Goal: Task Accomplishment & Management: Manage account settings

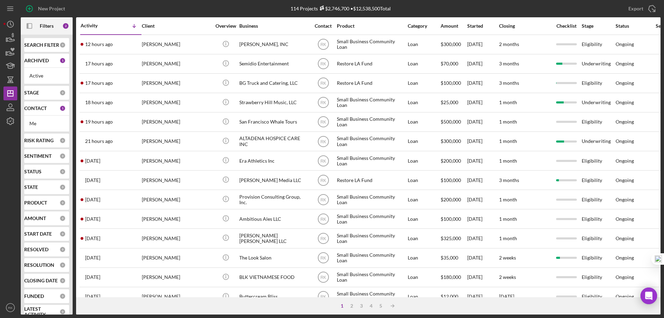
click at [39, 111] on div "CONTACT 1" at bounding box center [45, 108] width 42 height 6
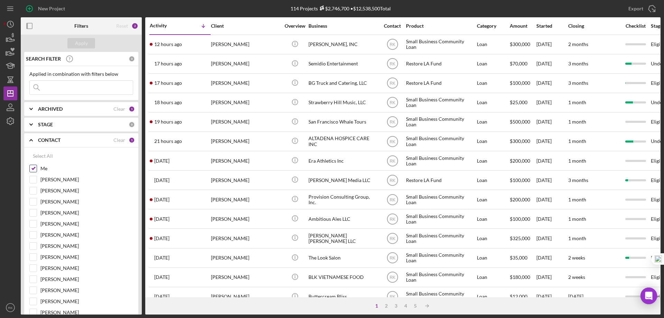
click at [33, 171] on input "Me" at bounding box center [33, 168] width 7 height 7
checkbox input "false"
click at [35, 234] on input "Lameisha Williams" at bounding box center [33, 234] width 7 height 7
checkbox input "true"
click at [77, 44] on div "Apply" at bounding box center [81, 43] width 13 height 10
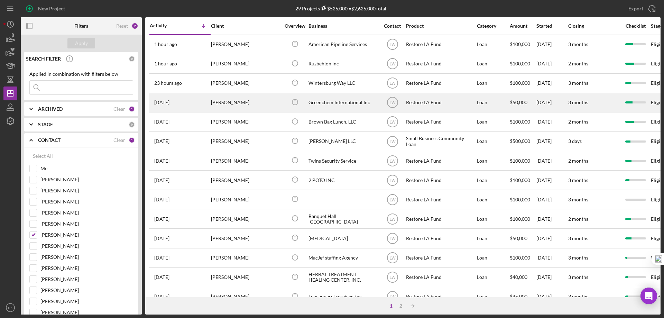
click at [328, 100] on div "Greenchem International Inc" at bounding box center [343, 102] width 69 height 18
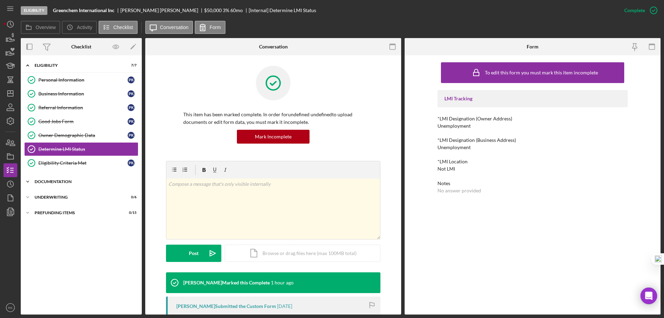
click at [56, 183] on div "Documentation" at bounding box center [84, 181] width 99 height 4
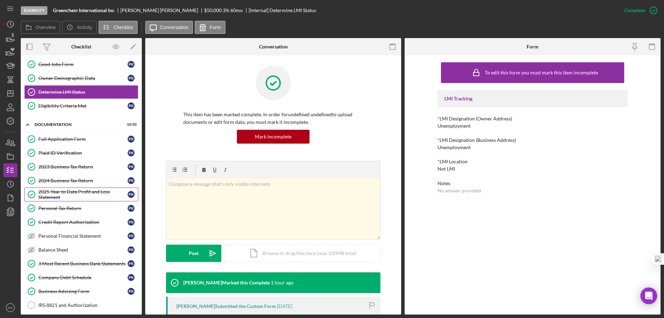
scroll to position [57, 0]
drag, startPoint x: 65, startPoint y: 168, endPoint x: 144, endPoint y: 167, distance: 78.2
click at [66, 168] on div "2023 Business Tax Return" at bounding box center [82, 167] width 89 height 6
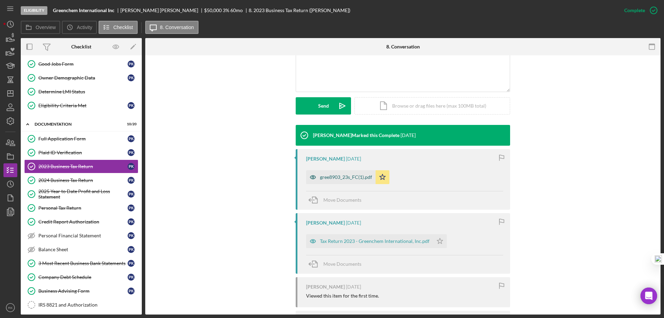
scroll to position [162, 0]
click at [336, 179] on div "gree8903_23s_FC(1).pdf" at bounding box center [341, 177] width 70 height 14
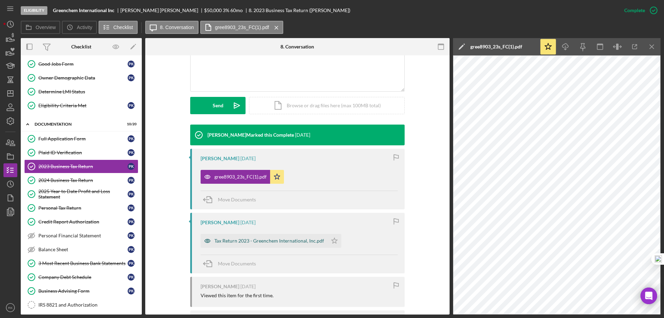
click at [237, 243] on div "Tax Return 2023 - Greenchem International, Inc.pdf" at bounding box center [269, 241] width 110 height 6
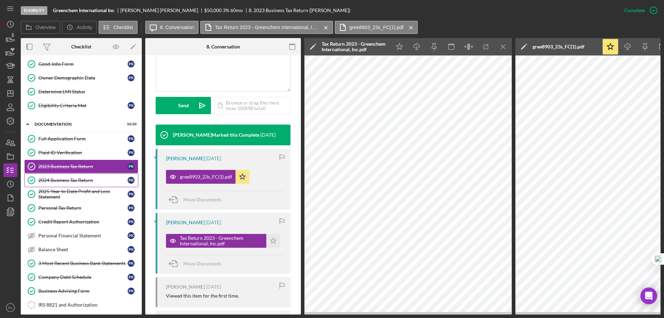
drag, startPoint x: 84, startPoint y: 182, endPoint x: 89, endPoint y: 182, distance: 4.5
click at [84, 182] on div "2024 Business Tax Return" at bounding box center [82, 180] width 89 height 6
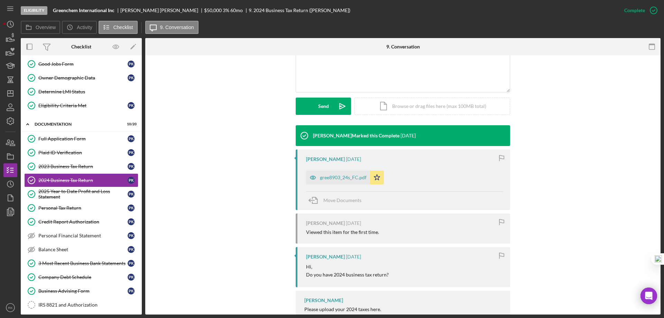
scroll to position [161, 0]
click at [339, 178] on div "gree8903_24s_FC.pdf" at bounding box center [343, 177] width 47 height 6
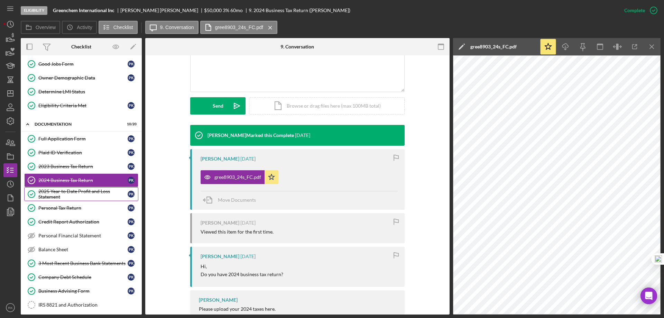
drag, startPoint x: 68, startPoint y: 195, endPoint x: 127, endPoint y: 193, distance: 58.5
click at [68, 195] on div "2025 Year to Date Profit and Loss Statement" at bounding box center [82, 193] width 89 height 11
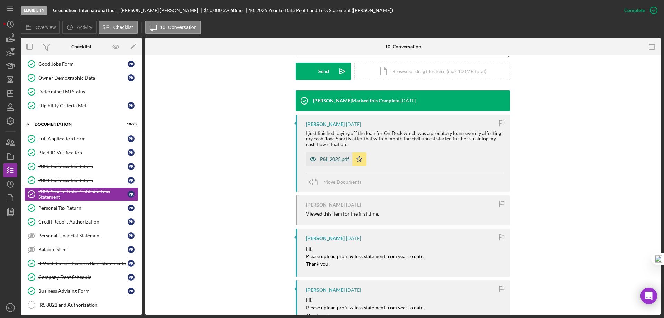
scroll to position [196, 0]
click at [334, 158] on div "P&L 2025.pdf" at bounding box center [334, 159] width 29 height 6
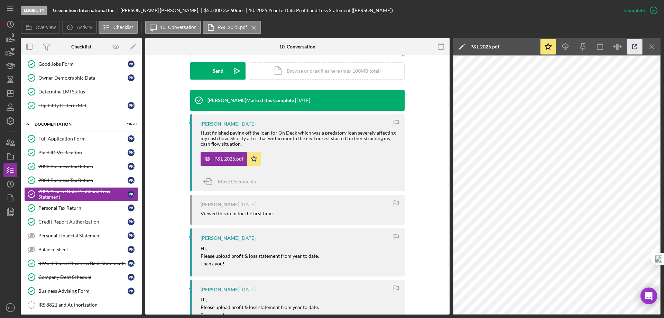
click at [631, 49] on icon "button" at bounding box center [635, 47] width 16 height 16
click at [72, 211] on div "Personal Tax Return" at bounding box center [82, 208] width 89 height 6
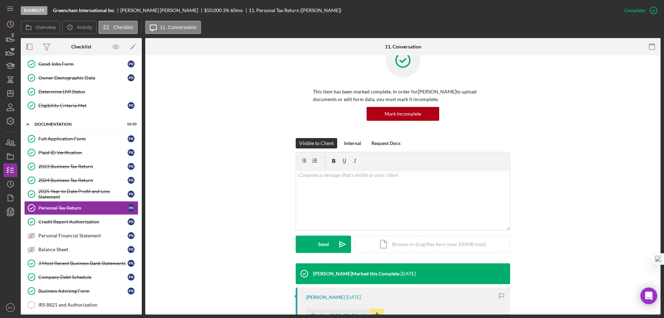
scroll to position [23, 0]
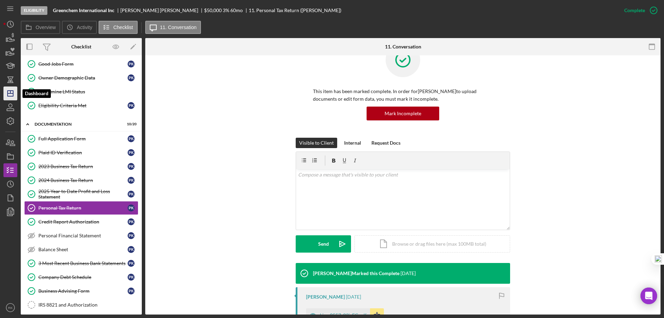
click at [8, 95] on polygon "button" at bounding box center [11, 94] width 6 height 6
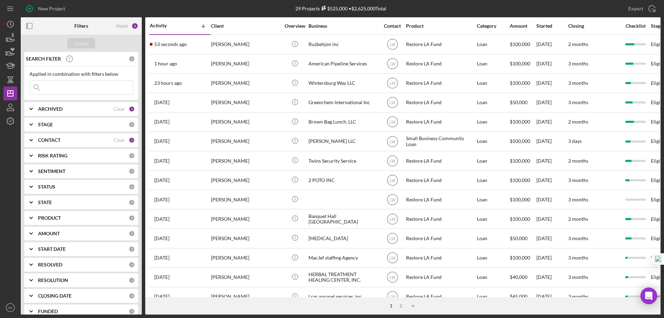
click at [54, 140] on b "CONTACT" at bounding box center [49, 140] width 22 height 6
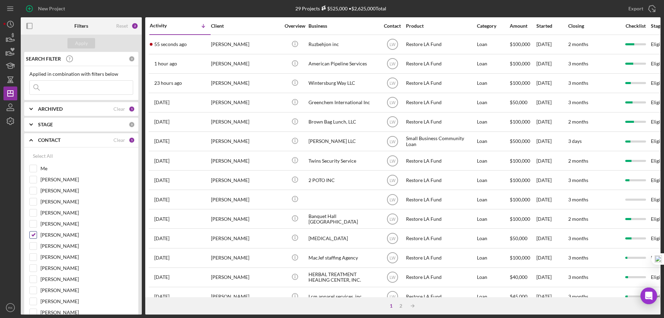
click at [33, 237] on input "Lameisha Williams" at bounding box center [33, 234] width 7 height 7
checkbox input "false"
click at [33, 257] on input "Yash Abichandani" at bounding box center [33, 257] width 7 height 7
checkbox input "true"
click at [78, 45] on div "Apply" at bounding box center [81, 43] width 13 height 10
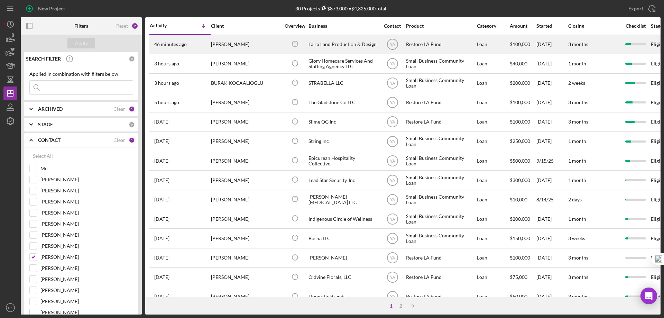
click at [327, 48] on div "La La Land Production & Design" at bounding box center [343, 44] width 69 height 18
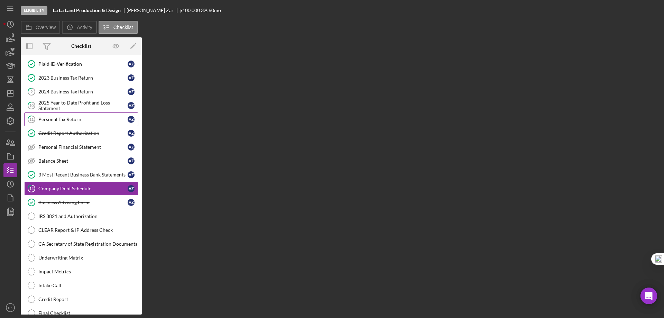
scroll to position [49, 0]
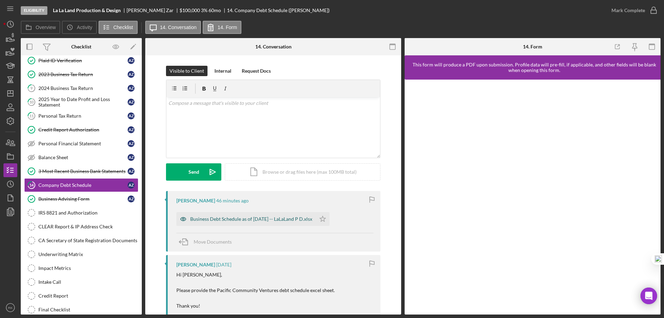
click at [226, 222] on div "Business Debt Schedule as of 09-24-2025 -- LaLaLand P D.xlsx" at bounding box center [245, 219] width 139 height 14
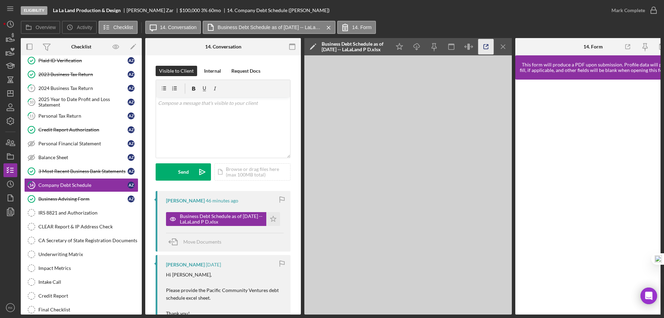
click at [485, 47] on icon "button" at bounding box center [486, 47] width 16 height 16
click at [504, 49] on icon "Icon/Menu Close" at bounding box center [504, 47] width 16 height 16
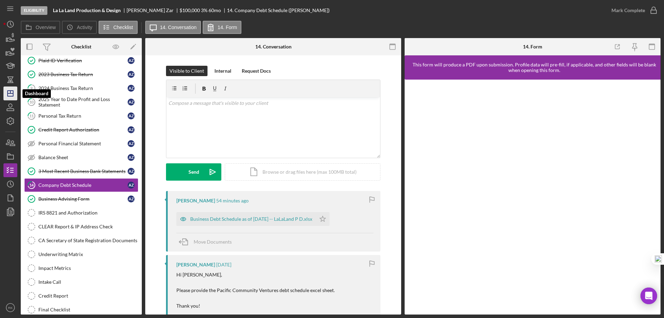
click at [8, 95] on polygon "button" at bounding box center [11, 94] width 6 height 6
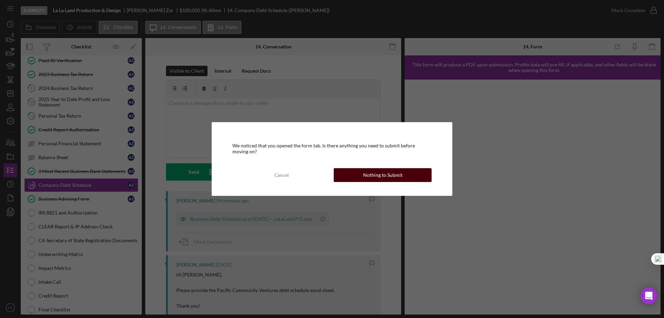
click at [365, 178] on div "Nothing to Submit" at bounding box center [382, 175] width 39 height 14
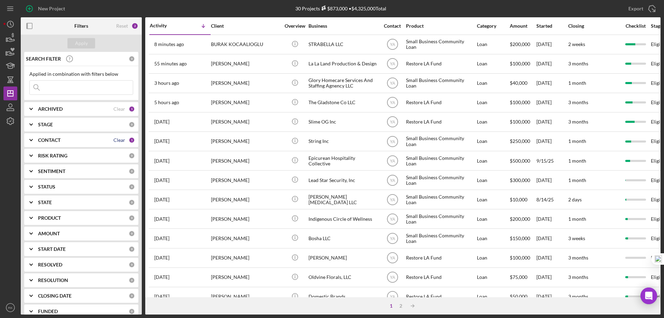
click at [115, 138] on div "Clear" at bounding box center [119, 140] width 12 height 6
click at [31, 141] on polyline at bounding box center [31, 139] width 3 height 1
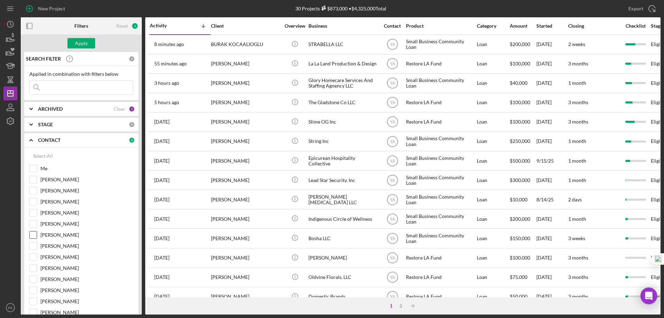
click at [34, 236] on input "Lameisha Williams" at bounding box center [33, 234] width 7 height 7
checkbox input "true"
click at [76, 42] on div "Apply" at bounding box center [81, 43] width 13 height 10
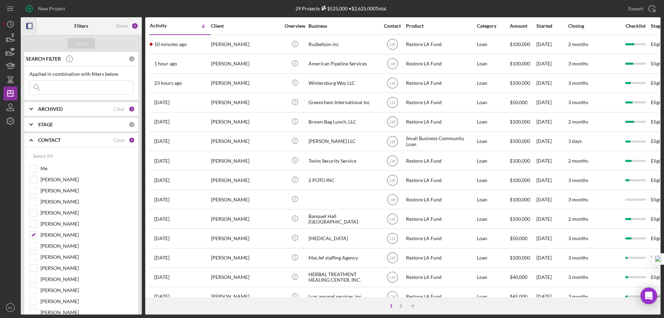
click at [31, 28] on icon "button" at bounding box center [30, 26] width 16 height 16
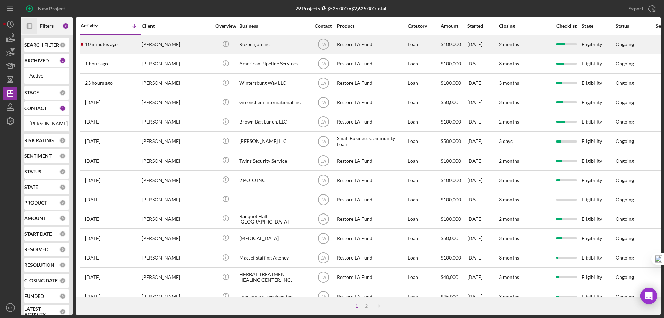
click at [190, 47] on div "Roozbeh Farahanipour" at bounding box center [176, 44] width 69 height 18
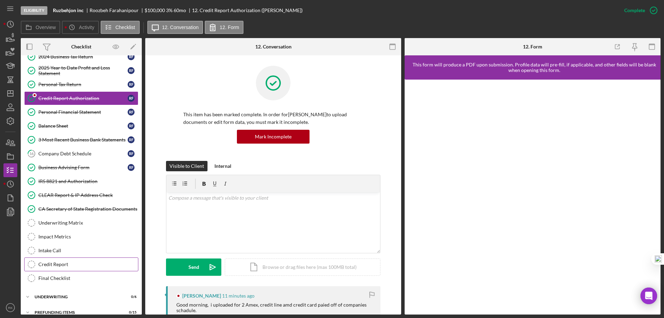
scroll to position [81, 0]
click at [67, 266] on div "Credit Report" at bounding box center [88, 264] width 100 height 6
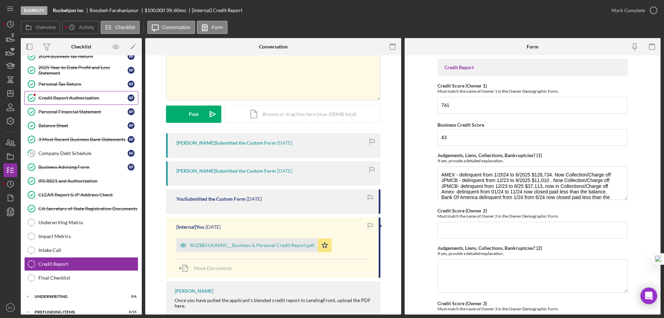
click at [88, 100] on div "Credit Report Authorization" at bounding box center [82, 98] width 89 height 6
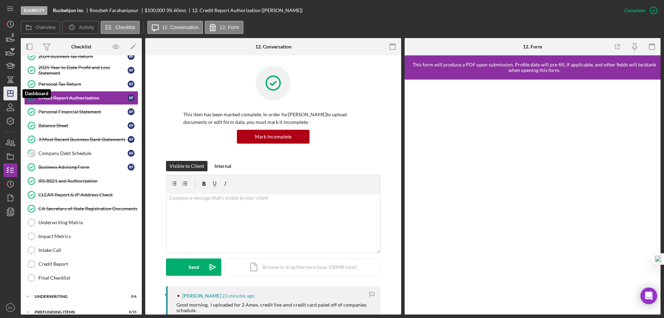
click at [9, 94] on icon "Icon/Dashboard" at bounding box center [10, 93] width 17 height 17
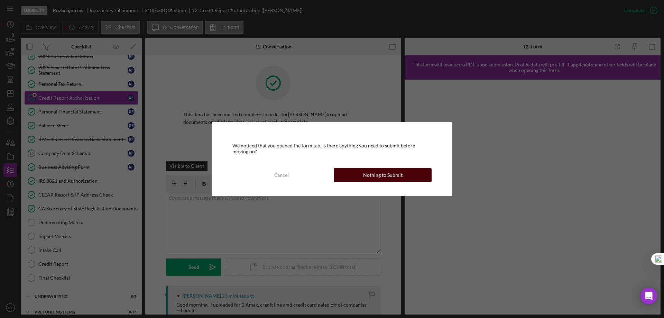
click at [348, 173] on button "Nothing to Submit" at bounding box center [383, 175] width 98 height 14
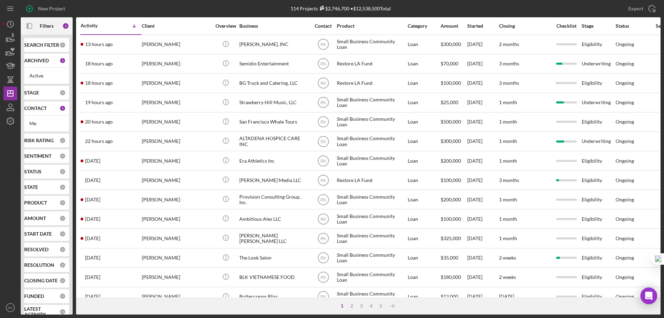
click at [37, 111] on b "CONTACT" at bounding box center [35, 108] width 22 height 6
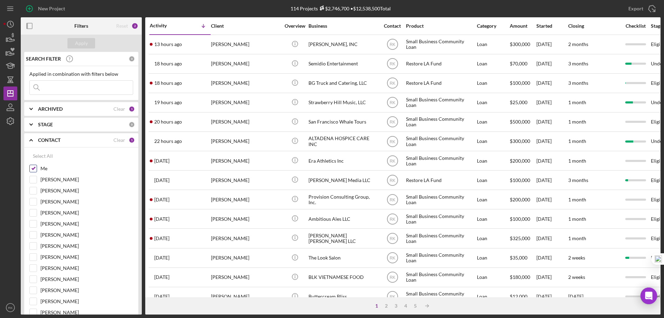
click at [33, 169] on input "Me" at bounding box center [33, 168] width 7 height 7
checkbox input "false"
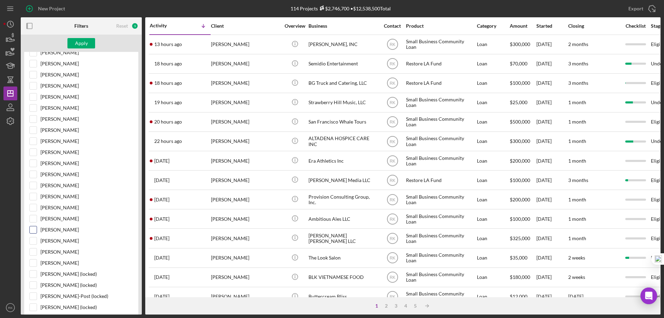
scroll to position [138, 0]
click at [33, 221] on input "Cassandra Cervera" at bounding box center [33, 218] width 7 height 7
checkbox input "true"
click at [77, 45] on div "Apply" at bounding box center [81, 43] width 13 height 10
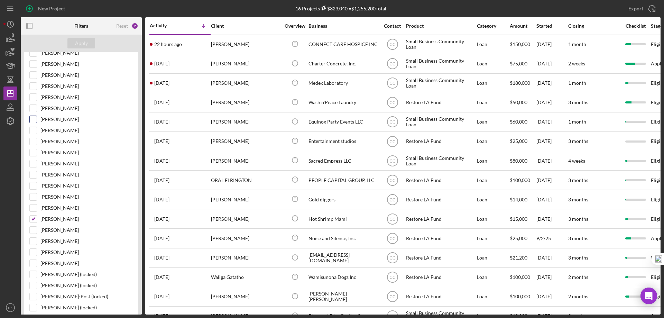
scroll to position [137, 0]
click at [35, 252] on input "Alberto Enriquez" at bounding box center [33, 252] width 7 height 7
checkbox input "true"
click at [32, 221] on input "Cassandra Cervera" at bounding box center [33, 219] width 7 height 7
checkbox input "false"
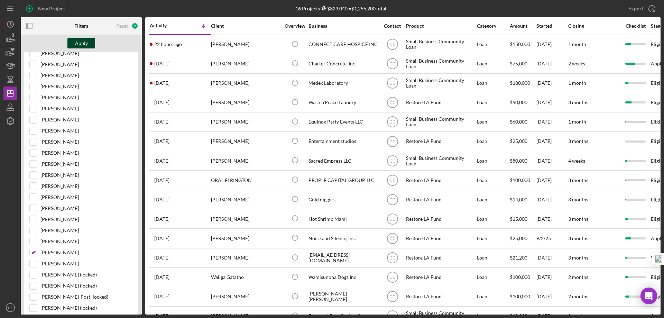
click at [75, 42] on div "Apply" at bounding box center [81, 43] width 13 height 10
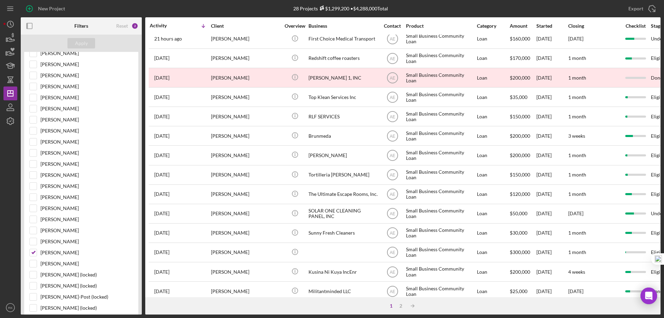
scroll to position [83, 0]
click at [31, 251] on input "Alberto Enriquez" at bounding box center [33, 252] width 7 height 7
checkbox input "false"
click at [33, 110] on input "Stephanie Simotas" at bounding box center [33, 110] width 7 height 7
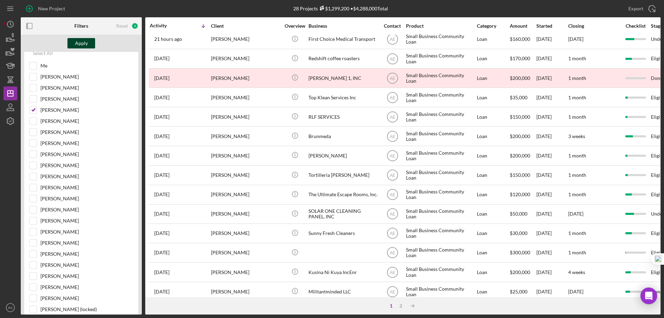
click at [77, 42] on div "Apply" at bounding box center [81, 43] width 13 height 10
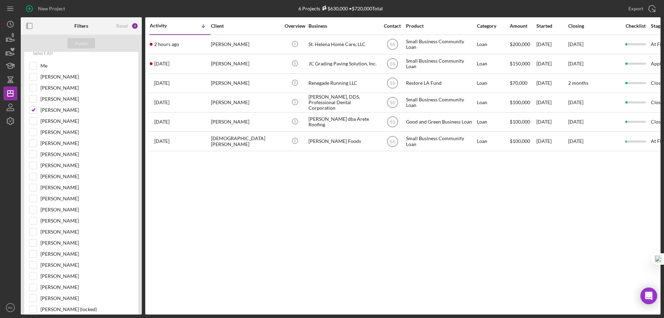
scroll to position [0, 0]
click at [35, 109] on input "Stephanie Simotas" at bounding box center [33, 110] width 7 height 7
checkbox input "false"
click at [36, 69] on input "Me" at bounding box center [33, 65] width 7 height 7
checkbox input "true"
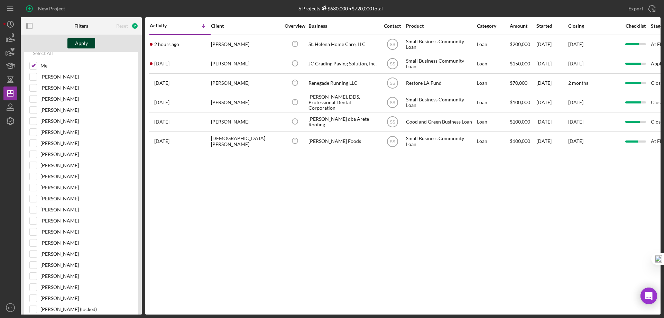
click at [86, 44] on div "Apply" at bounding box center [81, 43] width 13 height 10
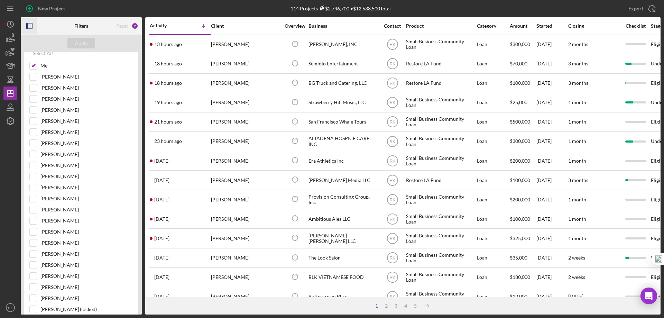
click at [31, 27] on icon "button" at bounding box center [30, 26] width 16 height 16
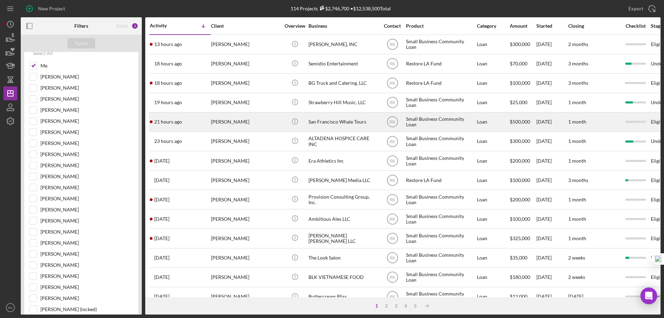
scroll to position [9, 0]
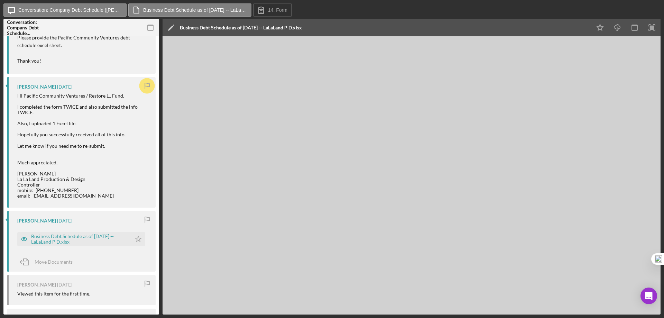
scroll to position [231, 0]
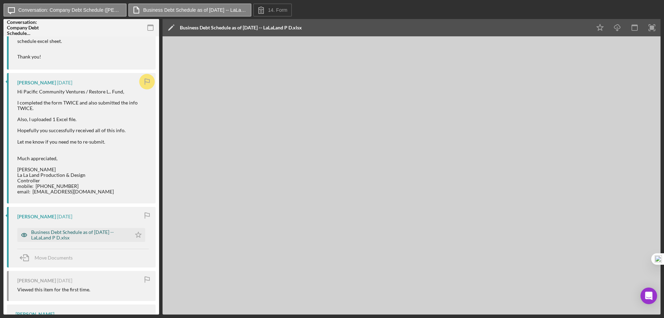
click at [83, 238] on div "Business Debt Schedule as of [DATE] -- LaLaLand P D.xlsx" at bounding box center [79, 234] width 97 height 11
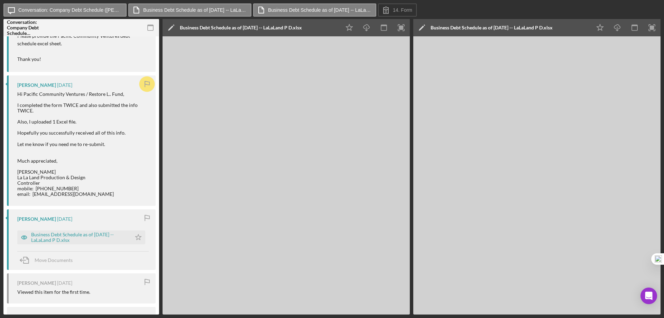
scroll to position [228, 0]
